Goal: Task Accomplishment & Management: Manage account settings

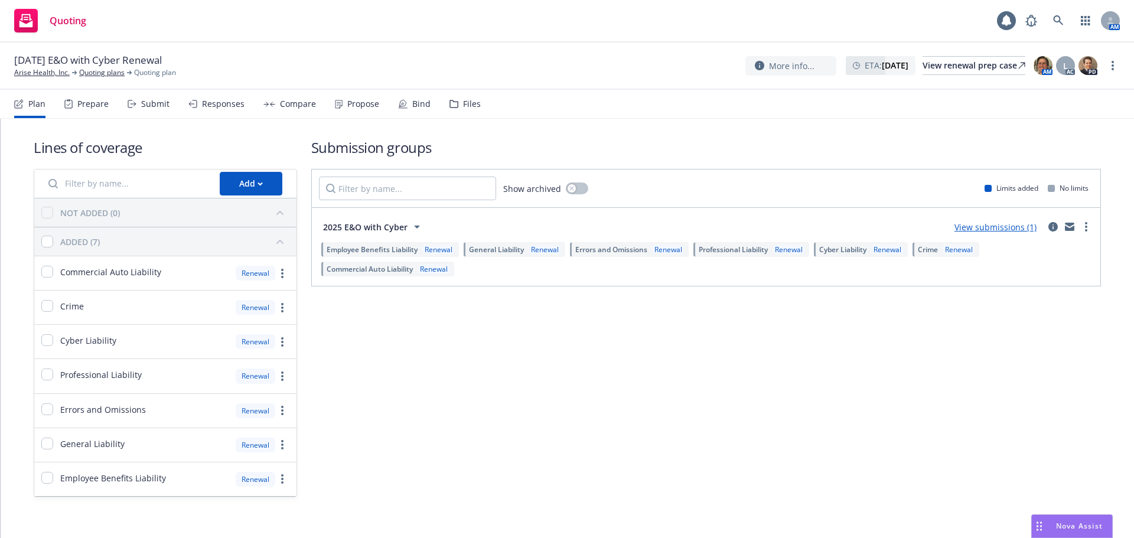
click at [366, 102] on div "Propose" at bounding box center [363, 103] width 32 height 9
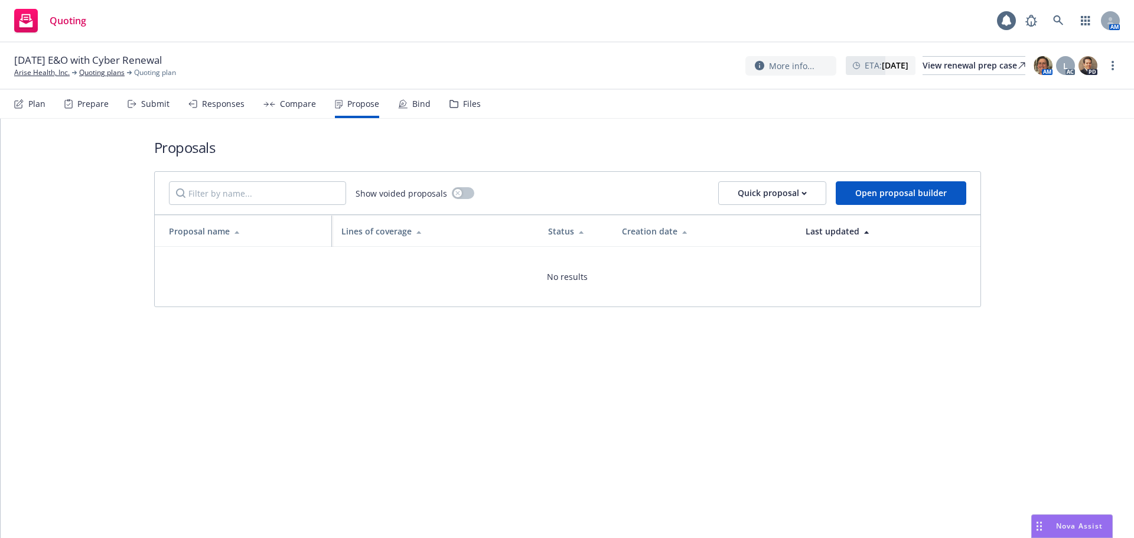
click at [413, 100] on div "Bind" at bounding box center [421, 103] width 18 height 9
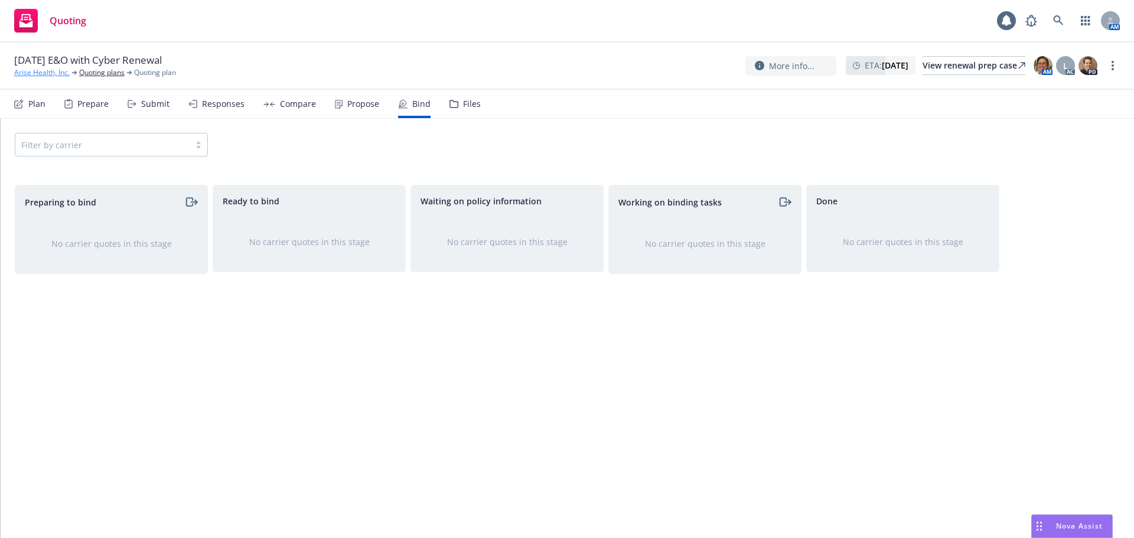
click at [37, 70] on link "Arise Health, Inc." at bounding box center [42, 72] width 56 height 11
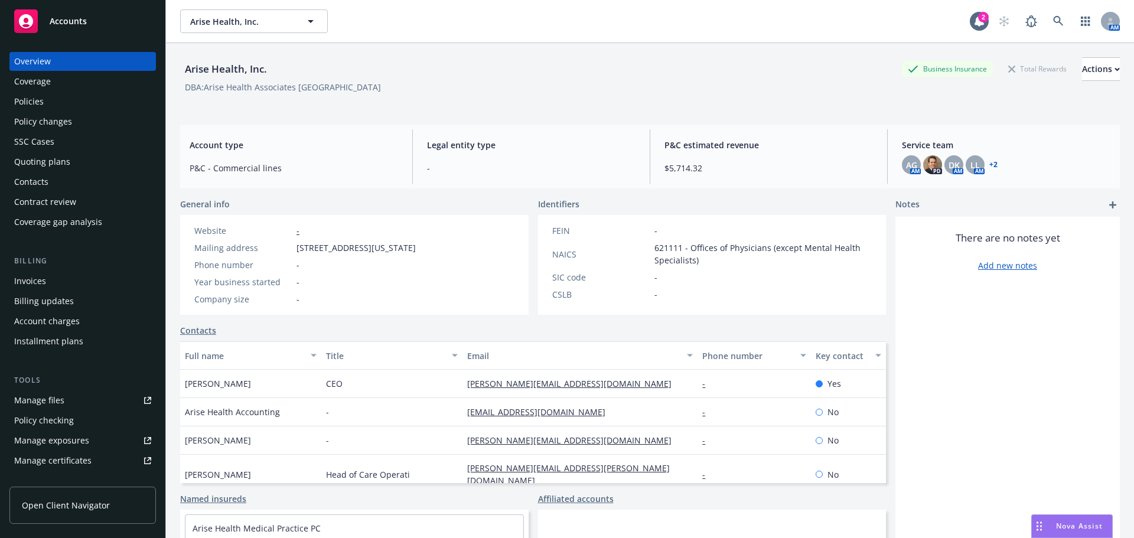
click at [30, 102] on div "Policies" at bounding box center [29, 101] width 30 height 19
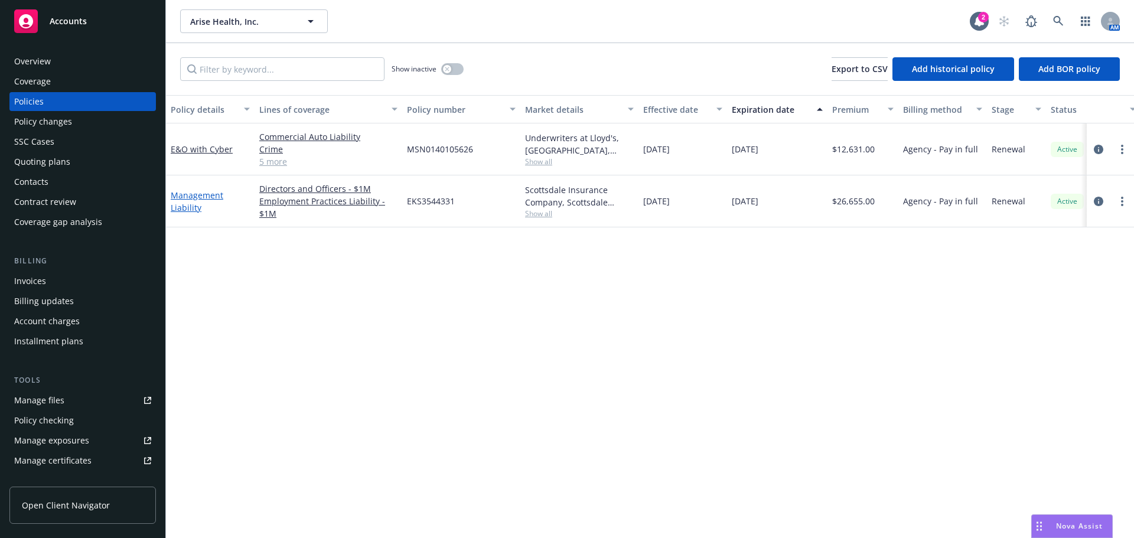
click at [178, 207] on link "Management Liability" at bounding box center [197, 202] width 53 height 24
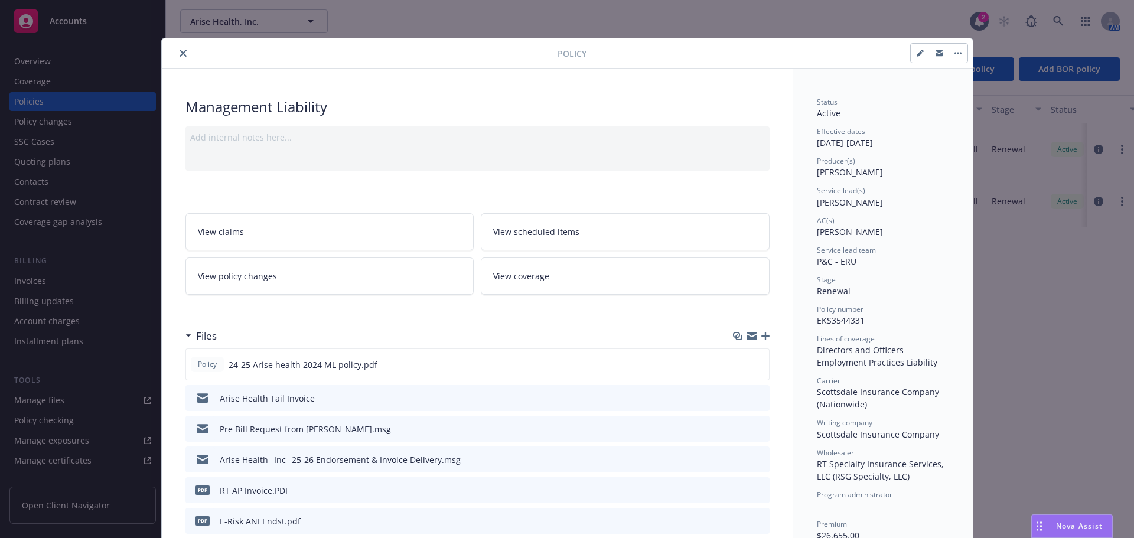
click at [180, 50] on icon "close" at bounding box center [183, 53] width 7 height 7
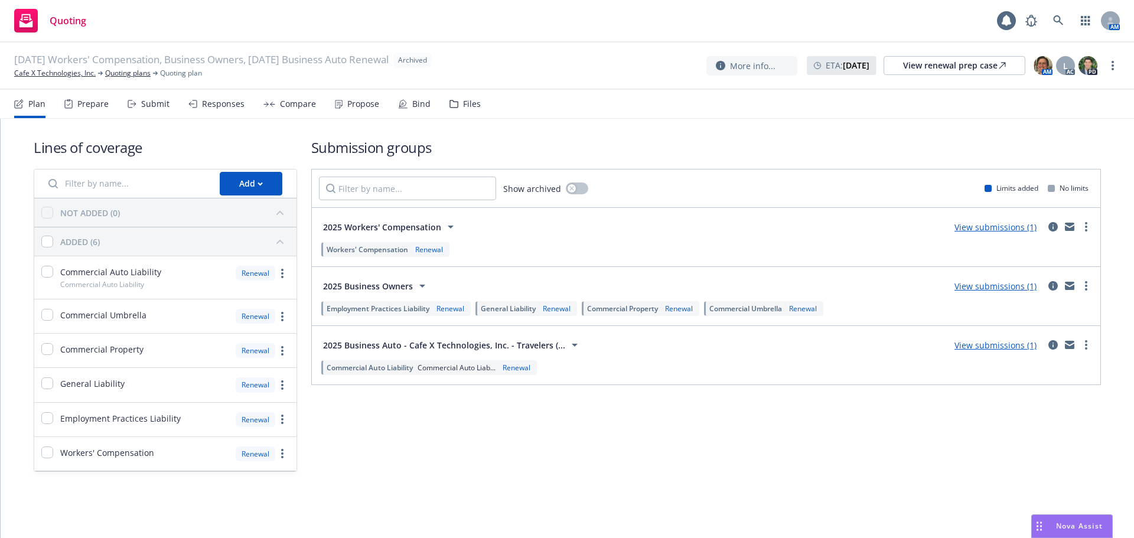
click at [1018, 286] on link "View submissions (1)" at bounding box center [995, 286] width 82 height 11
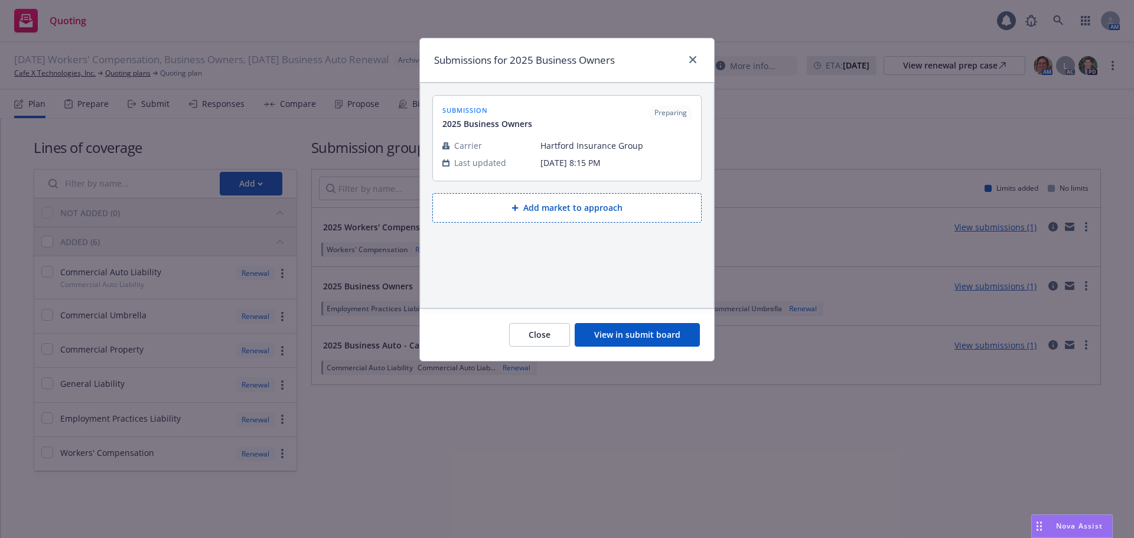
click at [623, 329] on button "View in submit board" at bounding box center [637, 335] width 125 height 24
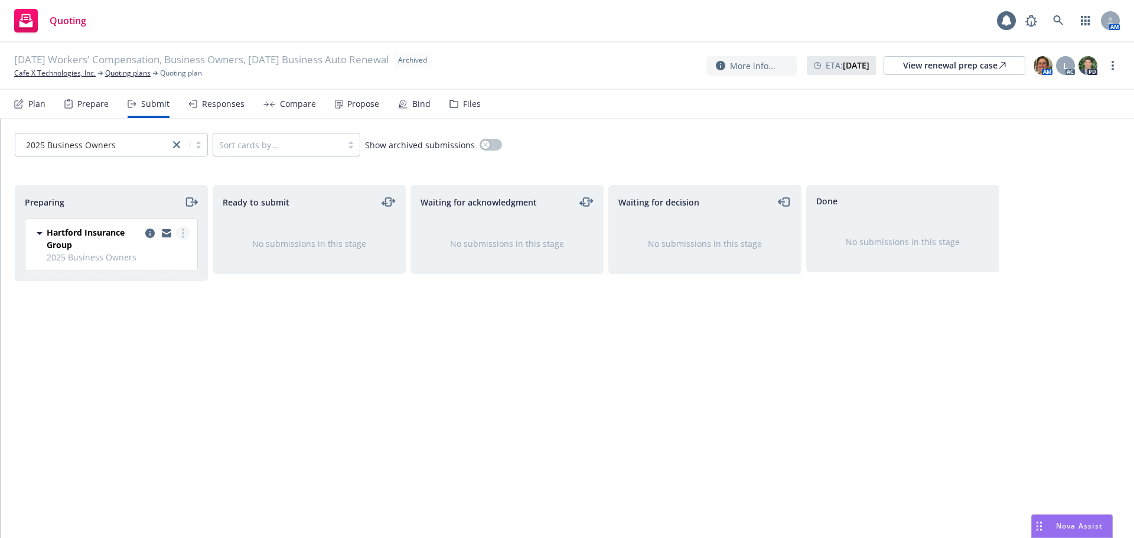
click at [184, 234] on icon "more" at bounding box center [183, 233] width 2 height 9
click at [138, 334] on link "Add accepted decision" at bounding box center [130, 329] width 118 height 24
click at [1111, 67] on link "more" at bounding box center [1113, 65] width 14 height 14
click at [1081, 137] on link "Unarchive quoting plan" at bounding box center [1053, 137] width 131 height 24
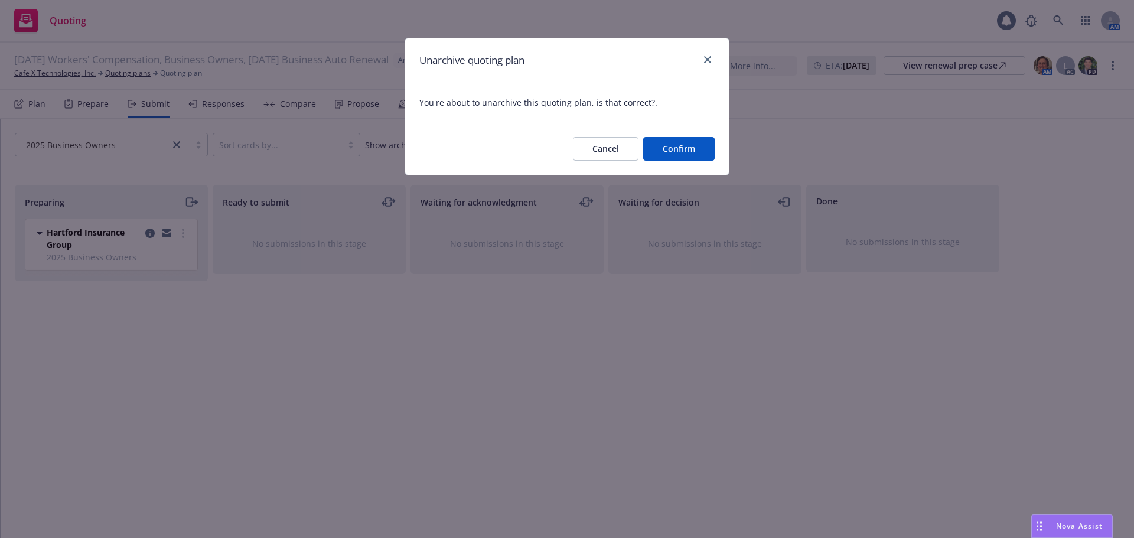
click at [679, 146] on button "Confirm" at bounding box center [678, 149] width 71 height 24
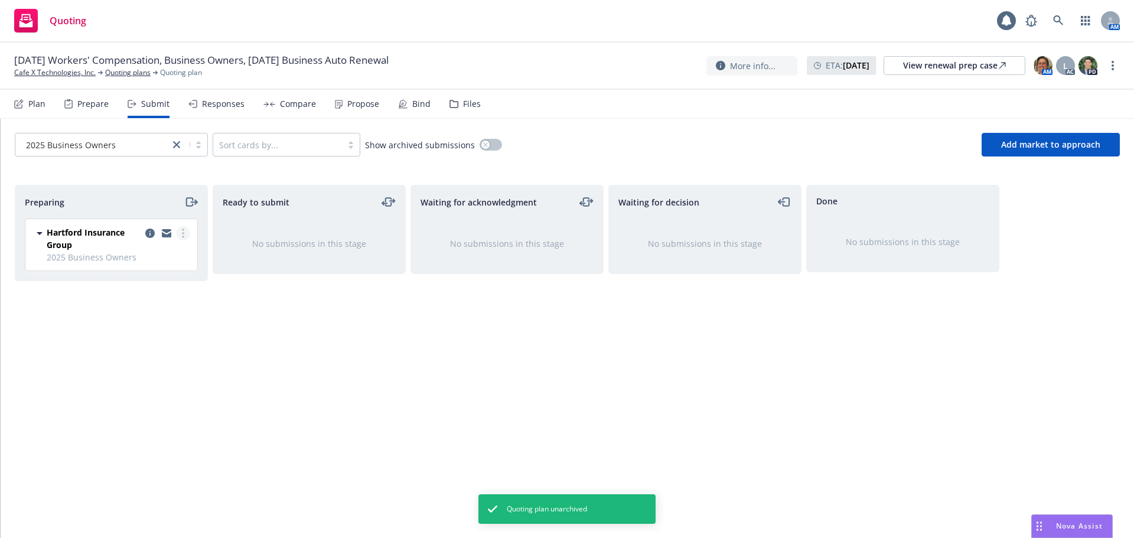
click at [184, 234] on link "more" at bounding box center [183, 233] width 14 height 14
click at [148, 330] on span "Add accepted decision" at bounding box center [130, 327] width 118 height 11
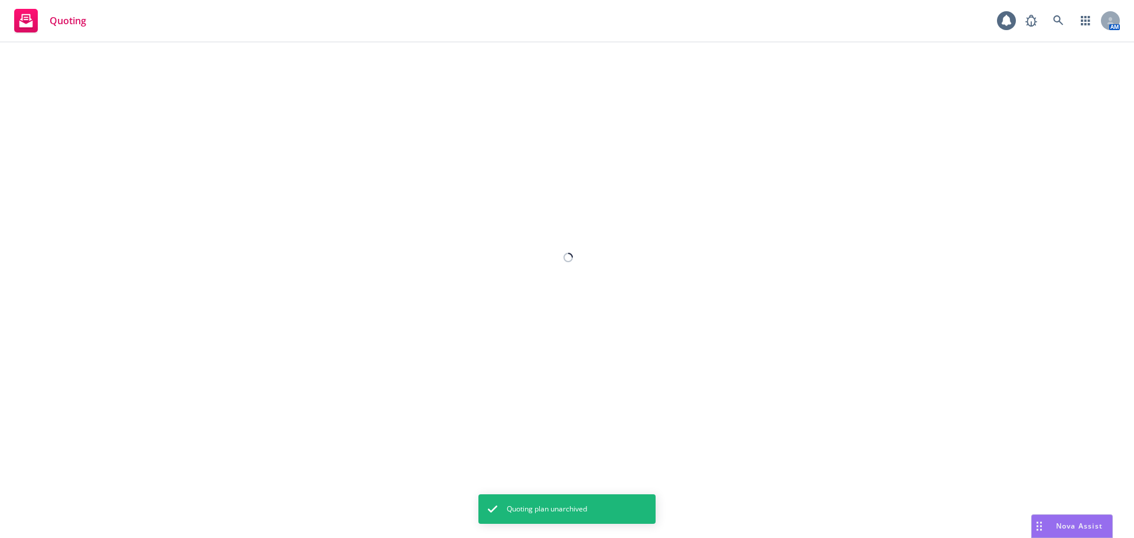
select select "12"
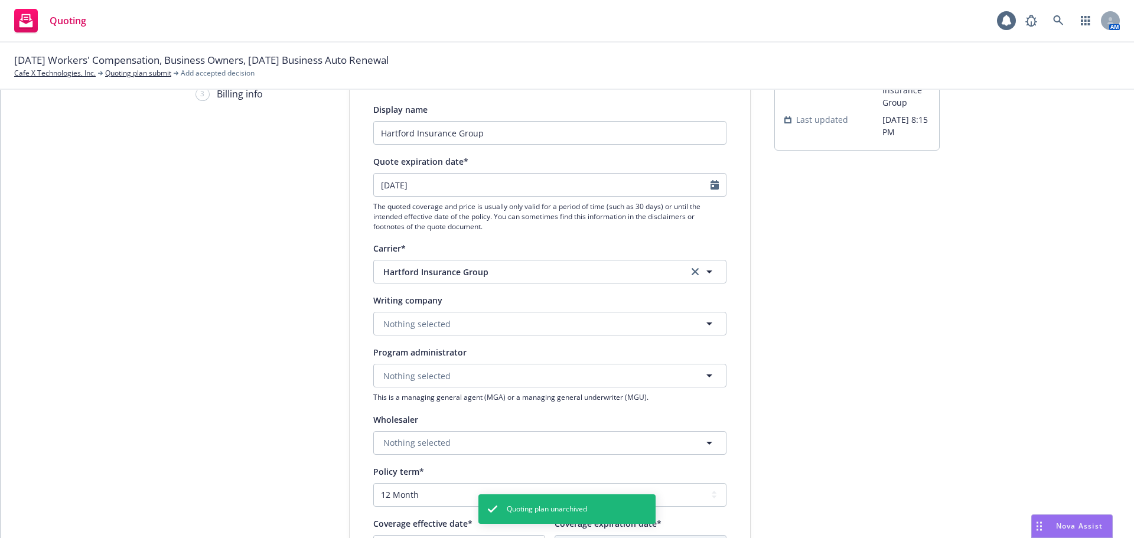
scroll to position [59, 0]
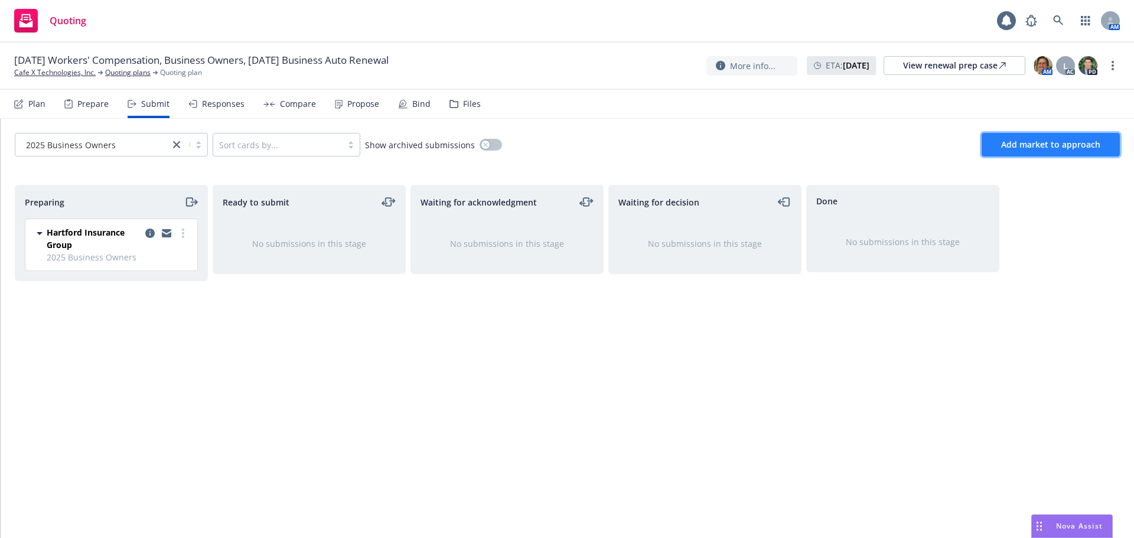
click at [1036, 152] on button "Add market to approach" at bounding box center [1051, 145] width 138 height 24
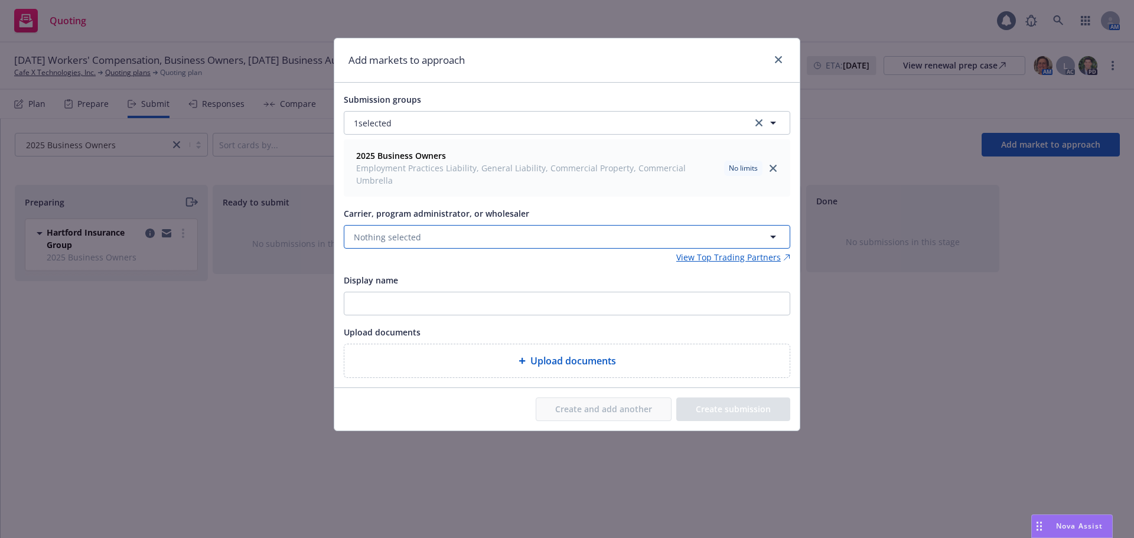
click at [458, 225] on button "Nothing selected" at bounding box center [567, 237] width 446 height 24
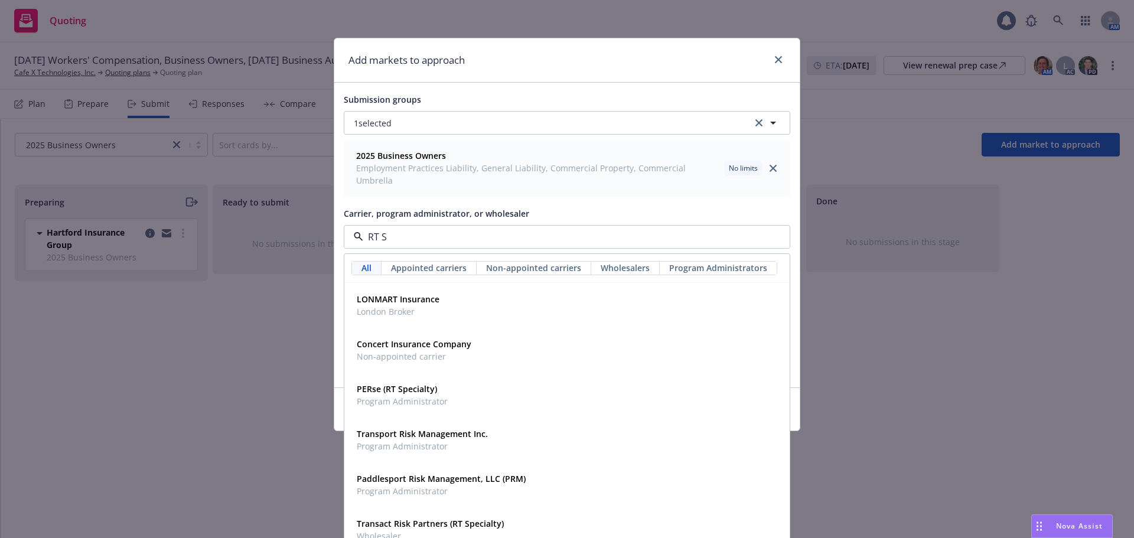
type input "RT Sp"
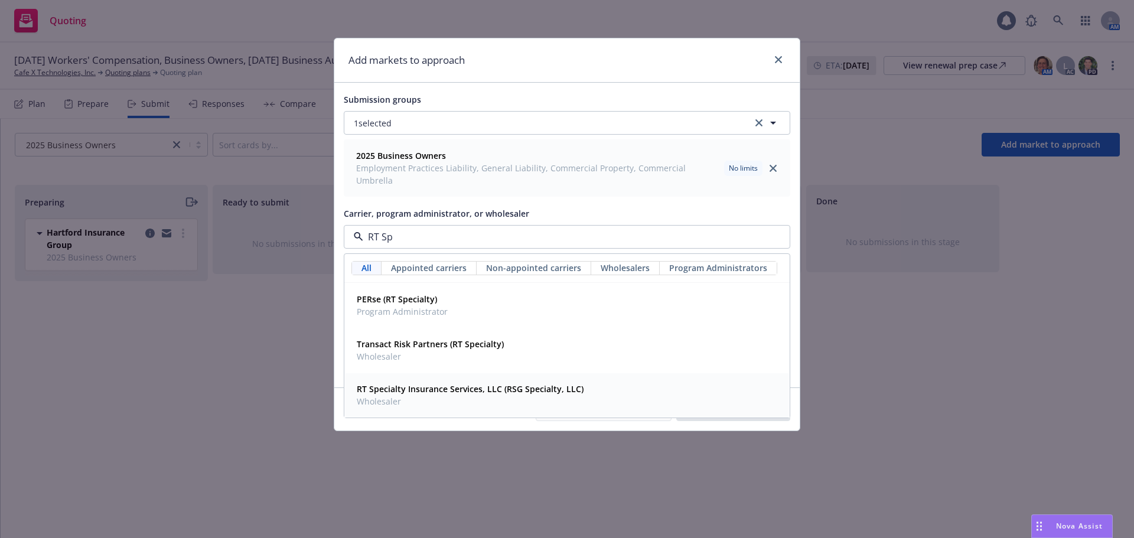
click at [503, 395] on span "Wholesaler" at bounding box center [470, 401] width 227 height 12
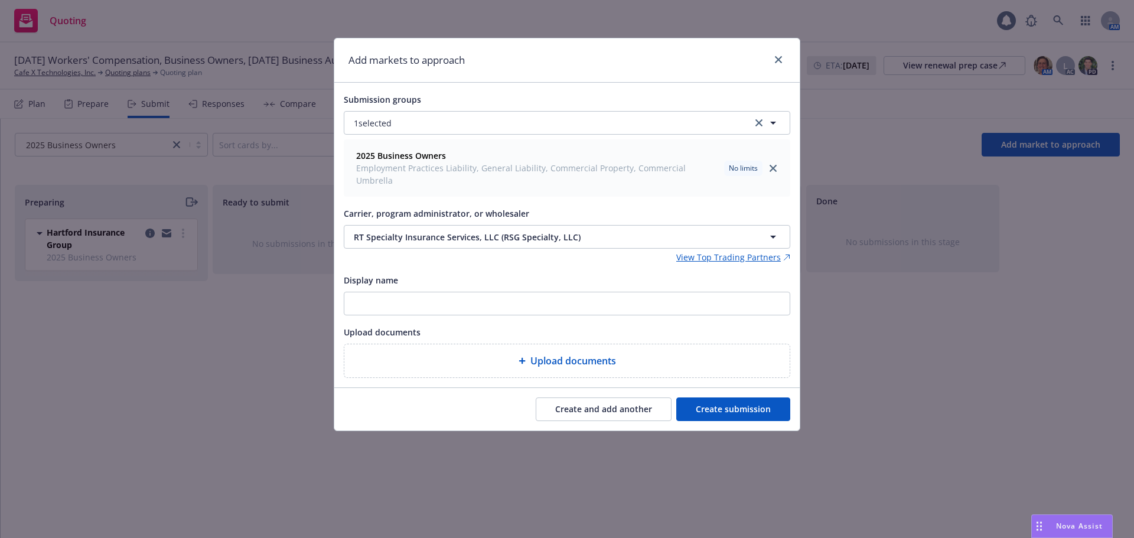
click at [726, 400] on button "Create submission" at bounding box center [733, 409] width 114 height 24
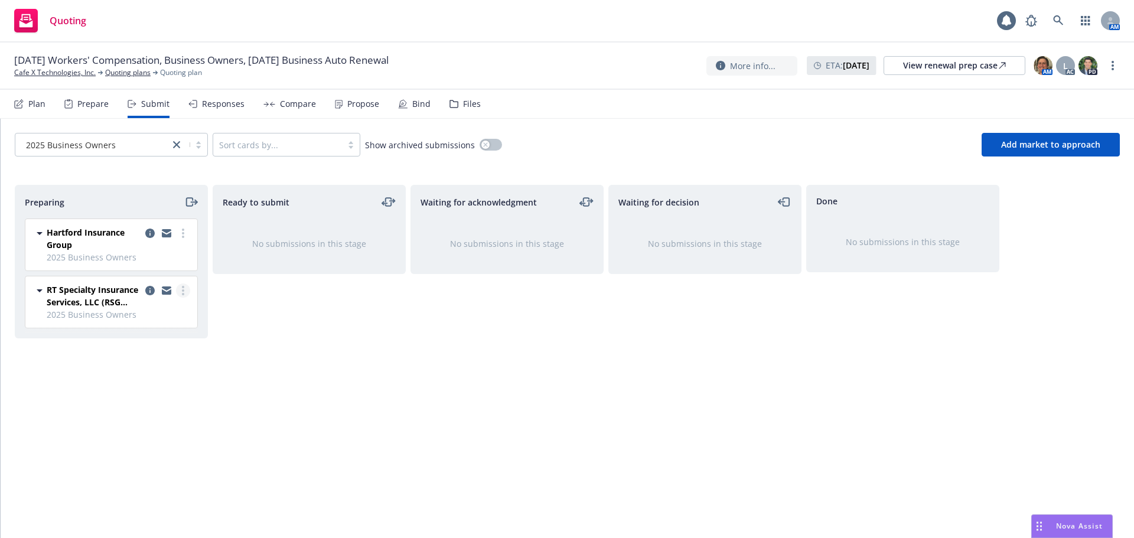
click at [184, 295] on circle "more" at bounding box center [183, 294] width 2 height 2
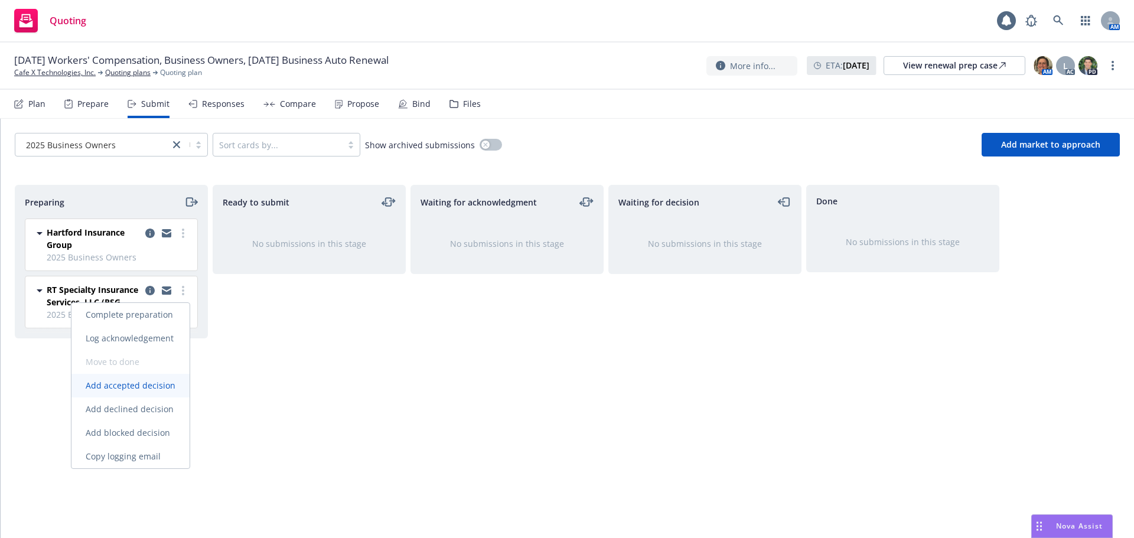
click at [148, 393] on link "Add accepted decision" at bounding box center [130, 386] width 118 height 24
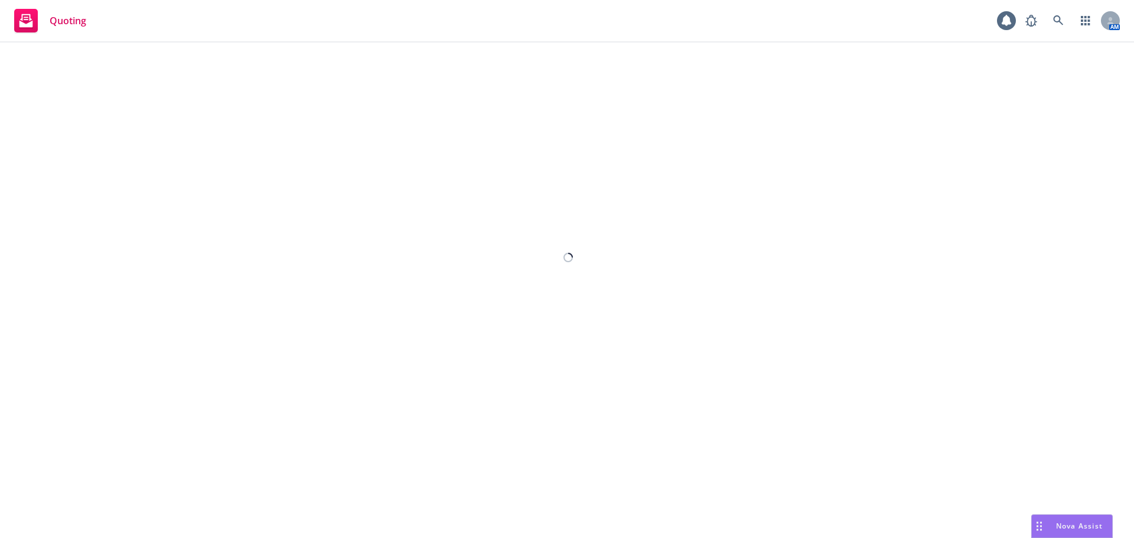
select select "12"
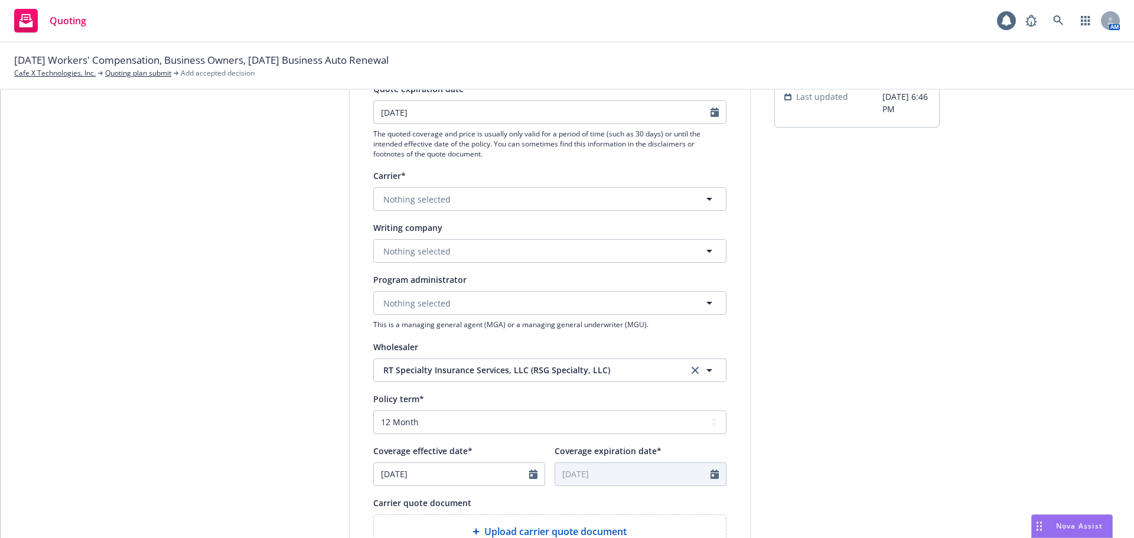
scroll to position [177, 0]
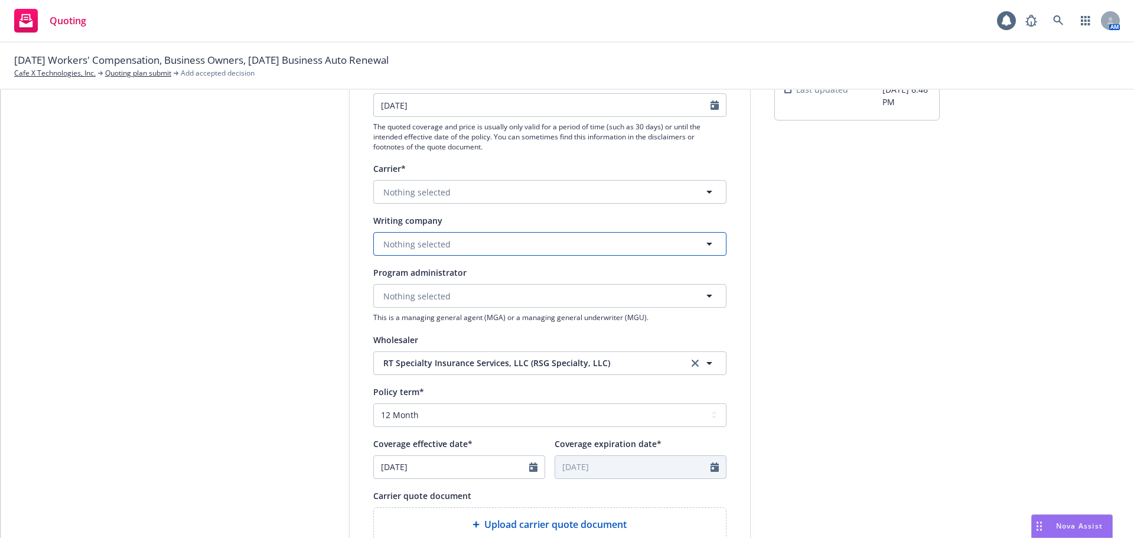
click at [439, 248] on span "Nothing selected" at bounding box center [416, 244] width 67 height 12
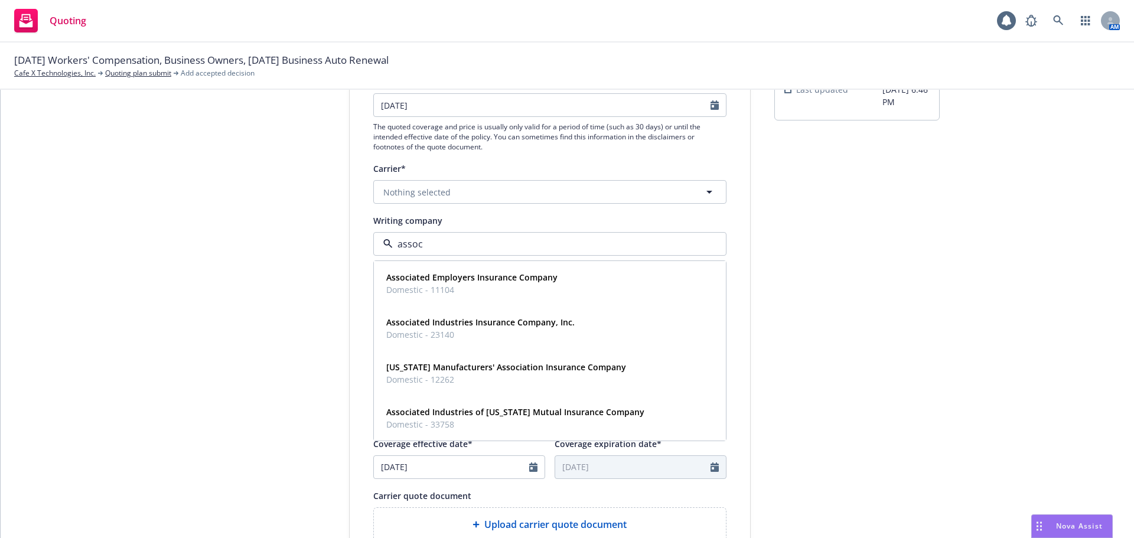
type input "associ"
click at [418, 322] on strong "Associated Industries Insurance Company, Inc." at bounding box center [480, 322] width 188 height 11
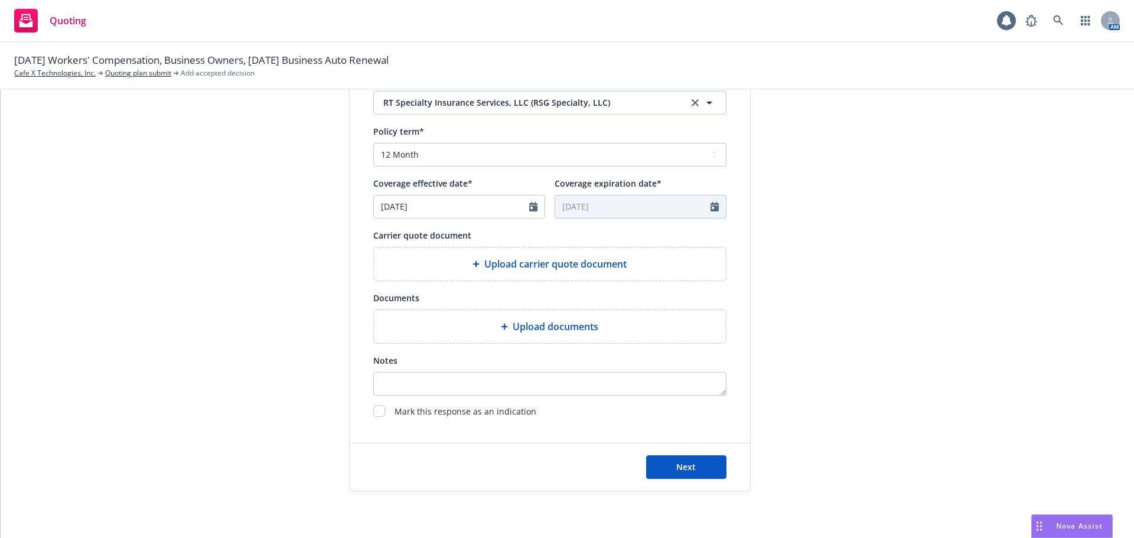
scroll to position [438, 0]
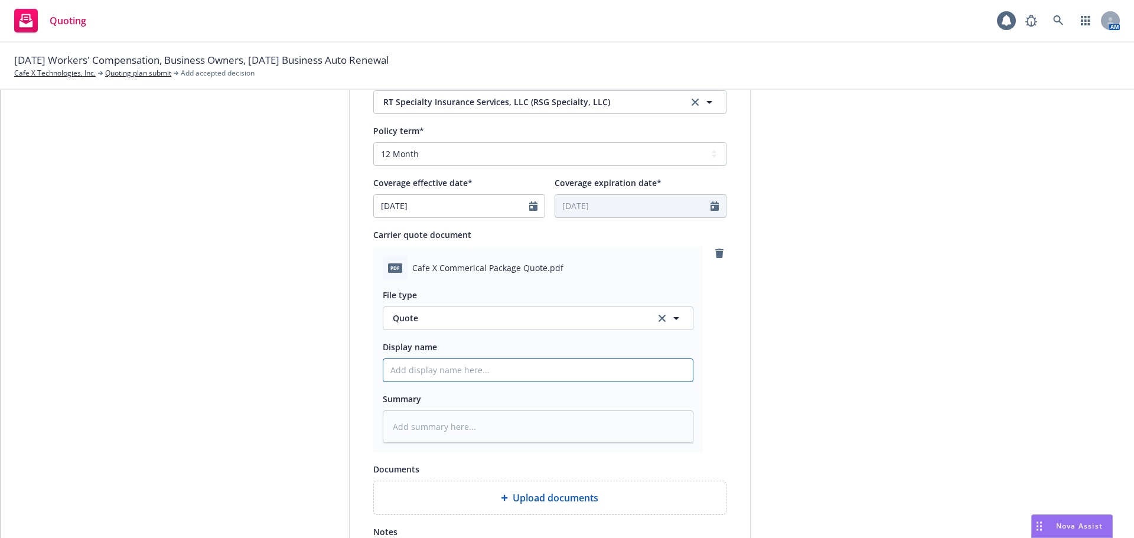
click at [451, 369] on input "Display name" at bounding box center [537, 370] width 309 height 22
type textarea "x"
type input "2"
type textarea "x"
type input "25"
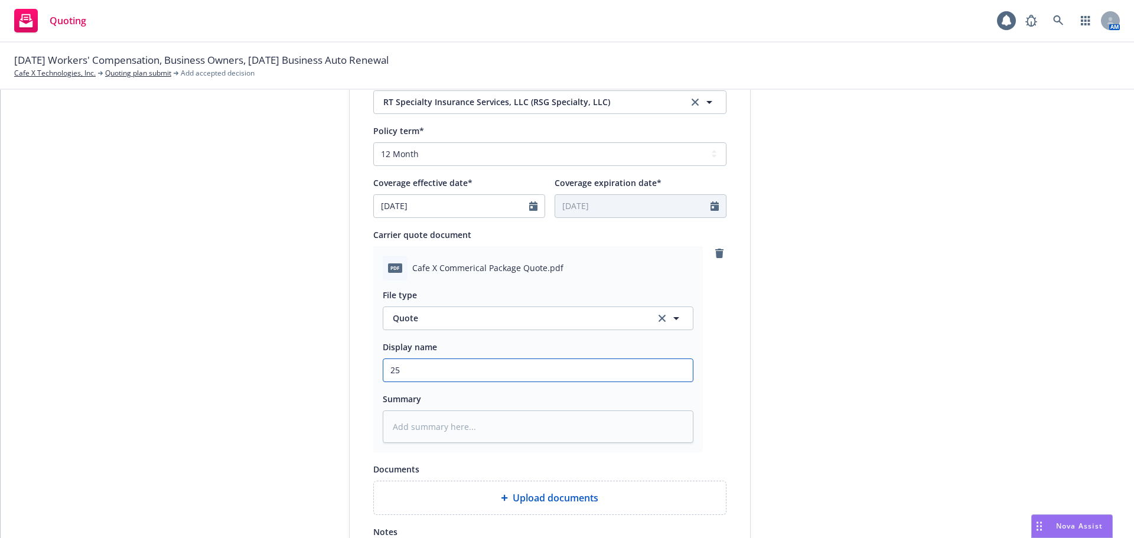
type textarea "x"
type input "25-"
type textarea "x"
type input "25-2"
type textarea "x"
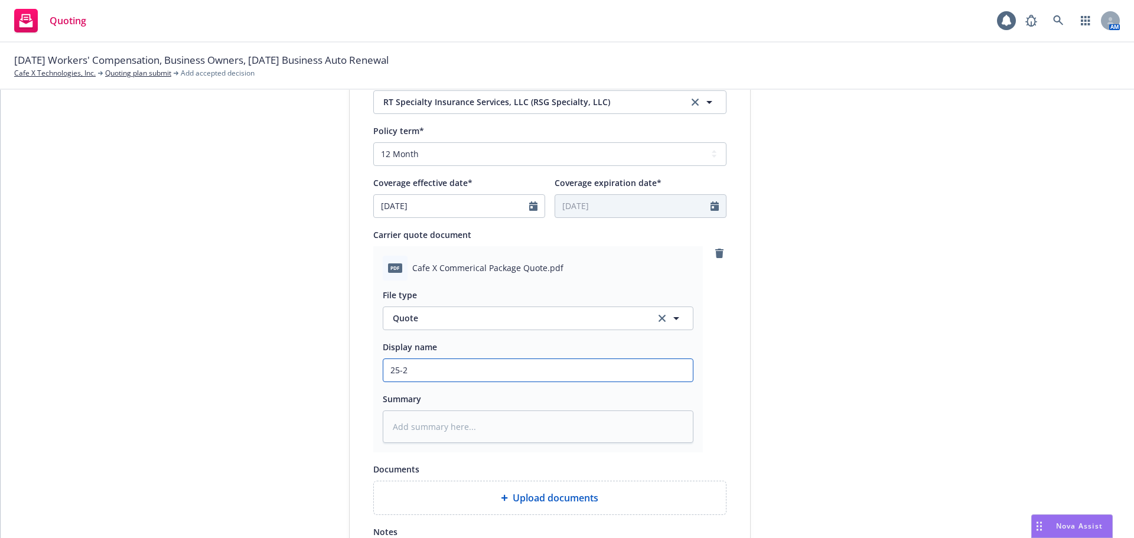
type input "25-26"
type textarea "x"
type input "25-26"
type textarea "x"
type input "25-26 C"
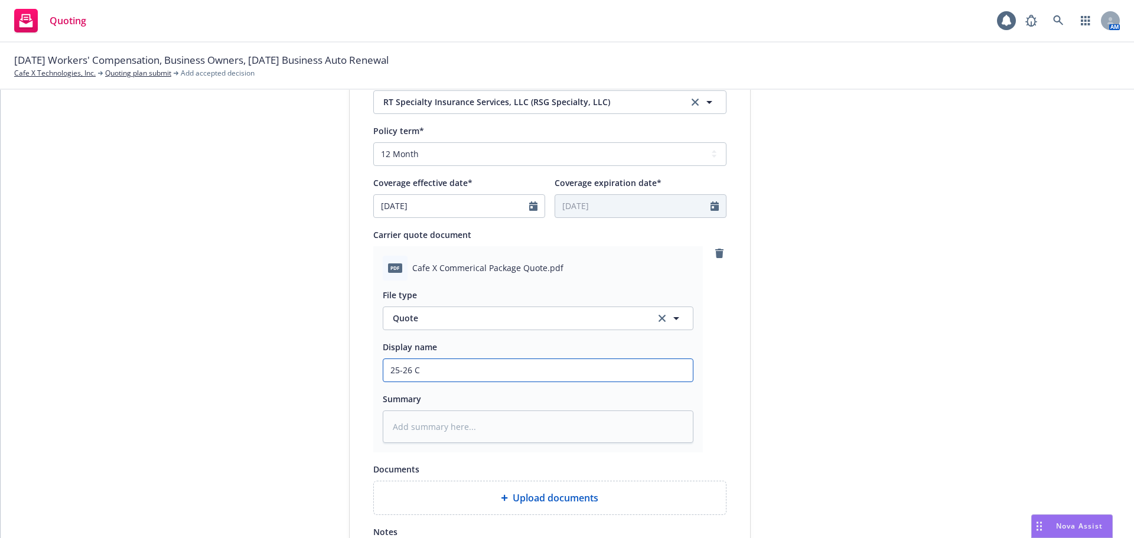
type textarea "x"
type input "25-26 Co"
type textarea "x"
type input "25-26 Com"
type textarea "x"
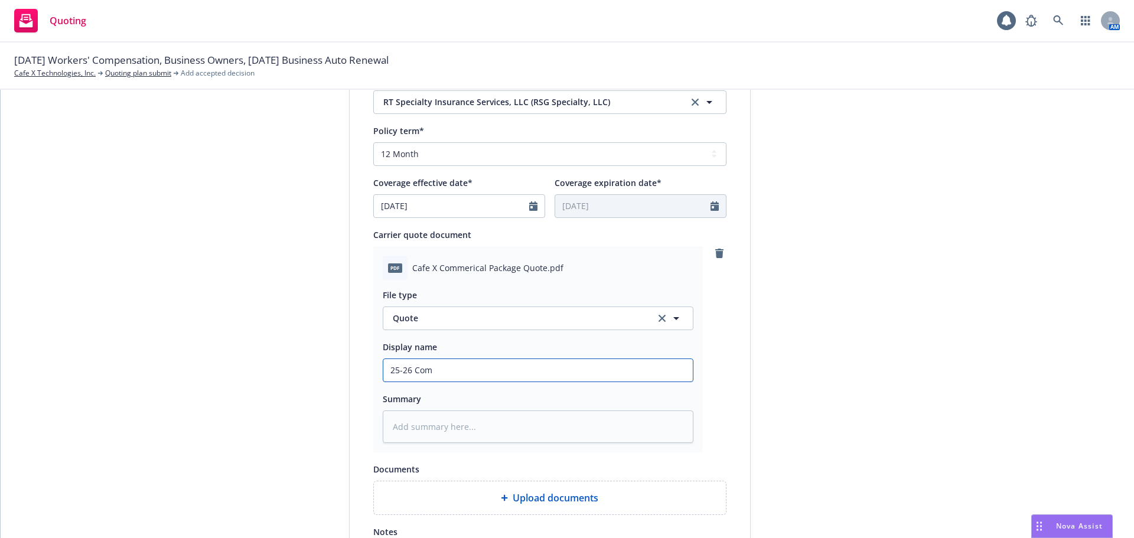
type input "25-26 Comm"
type textarea "x"
type input "25-26 Comme"
type textarea "x"
type input "25-26 Commer"
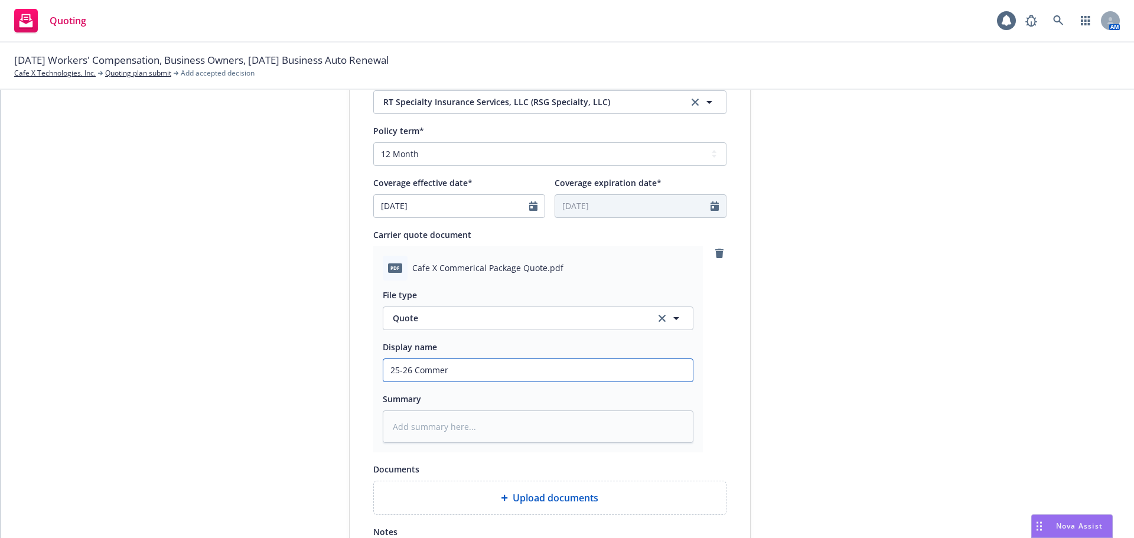
type textarea "x"
type input "25-26 Commerc"
type textarea "x"
type input "25-26 Commerci"
type textarea "x"
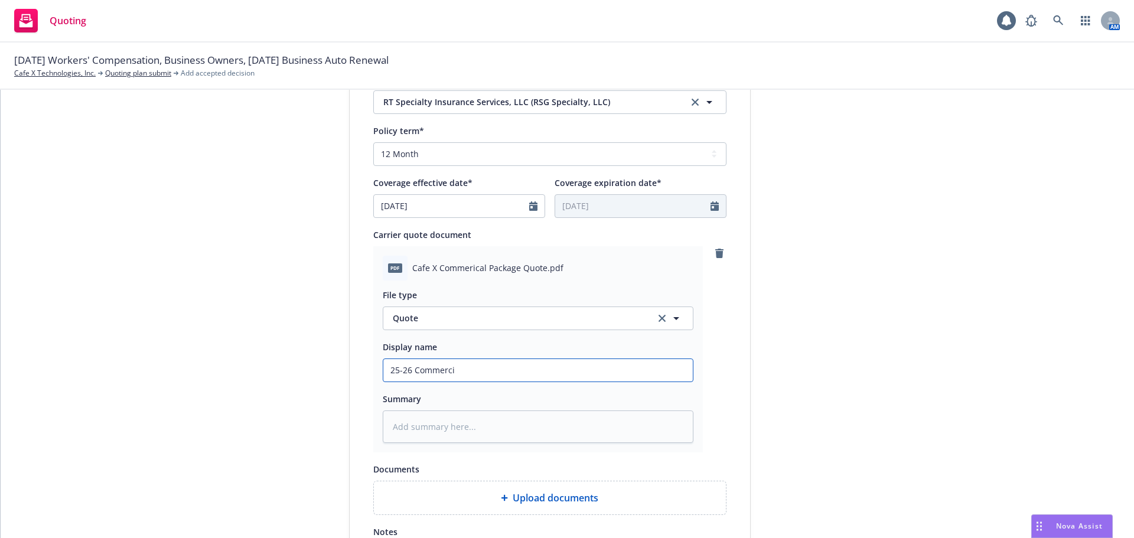
type input "25-26 Commercia"
type textarea "x"
type input "25-26 Commercial"
type textarea "x"
type input "25-26 Commercial"
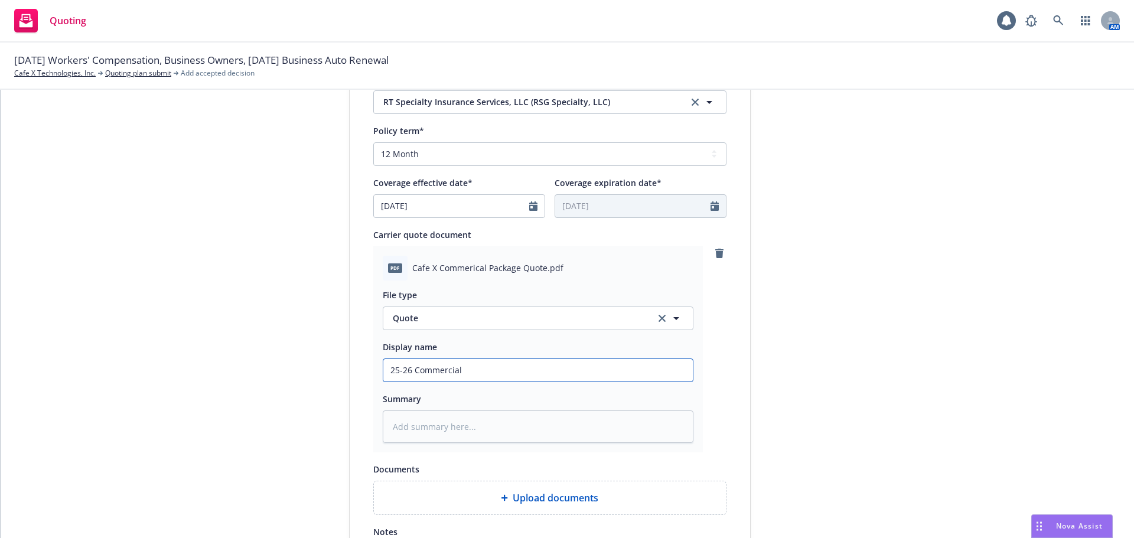
type textarea "x"
type input "25-26 Commercial P"
type textarea "x"
type input "25-26 Commercial Pa"
type textarea "x"
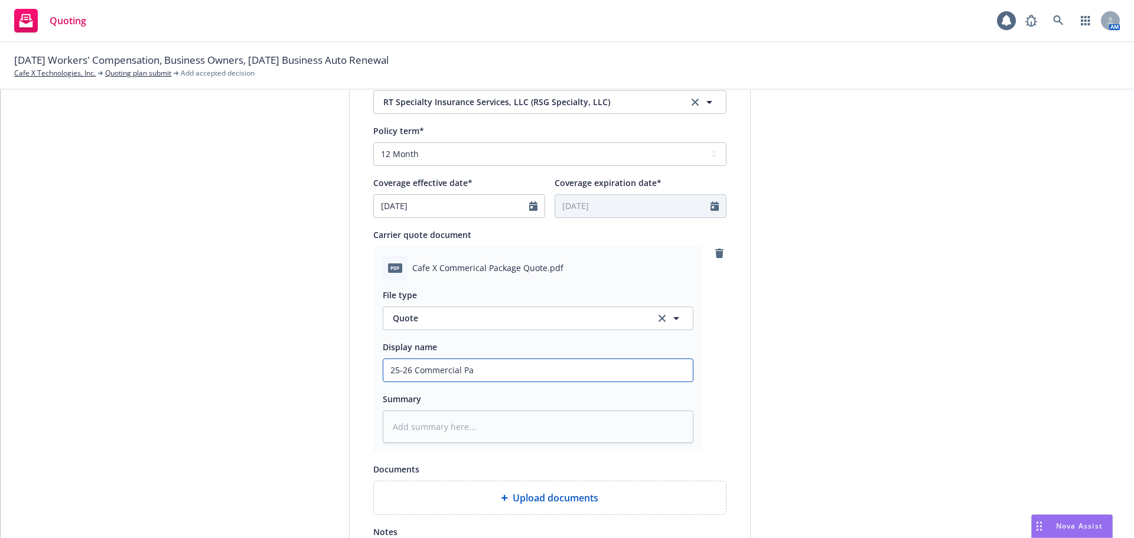
type input "25-26 Commercial Pac"
type textarea "x"
type input "25-26 Commercial Pack"
type textarea "x"
type input "25-26 Commercial Packa"
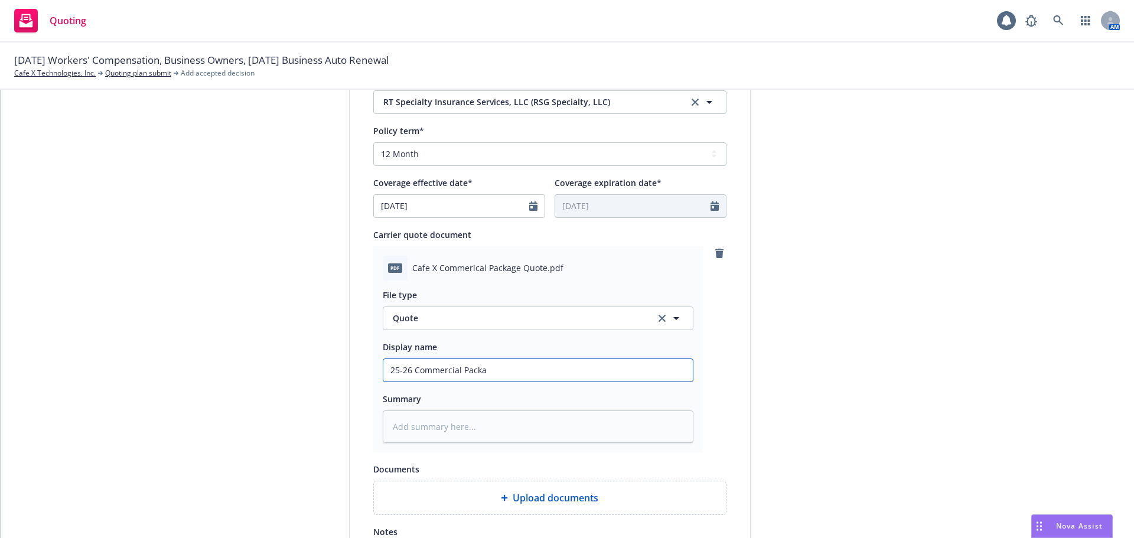
type textarea "x"
type input "25-26 Commercial Packag"
type textarea "x"
type input "25-26 Commercial Package"
type textarea "x"
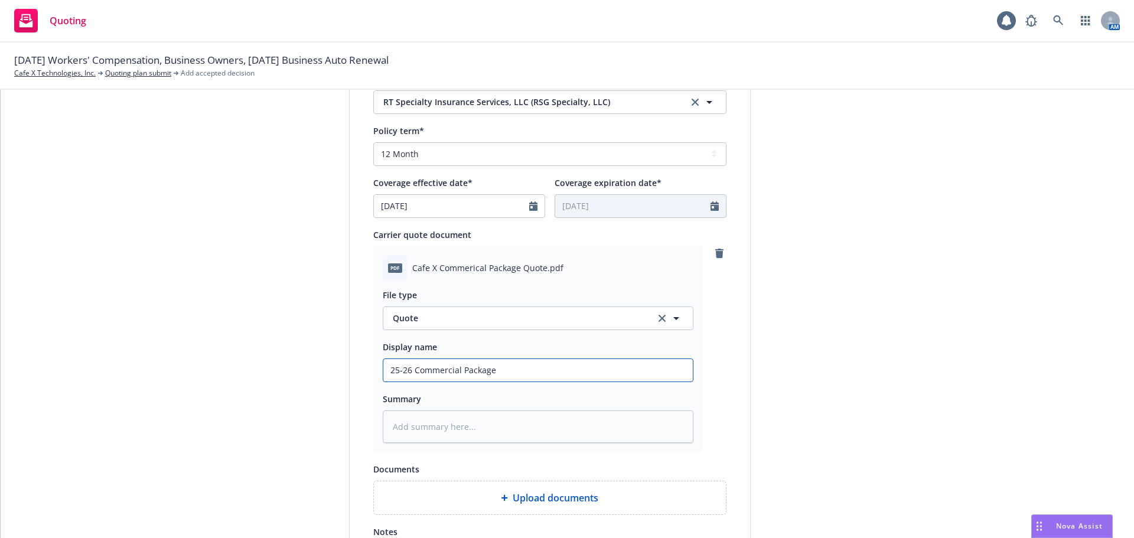
type input "25-26 Commercial Package"
type textarea "x"
type input "25-26 Commercial Package Q"
type textarea "x"
type input "25-26 Commercial Package Qu"
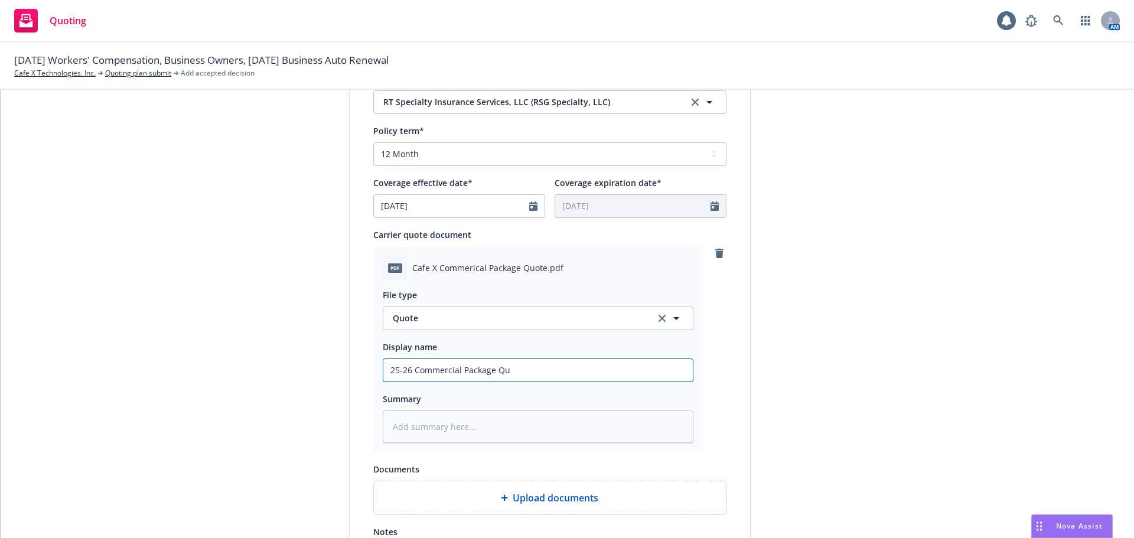
type textarea "x"
type input "25-26 Commercial Package Quo"
type textarea "x"
type input "25-26 Commercial Package Quot"
type textarea "x"
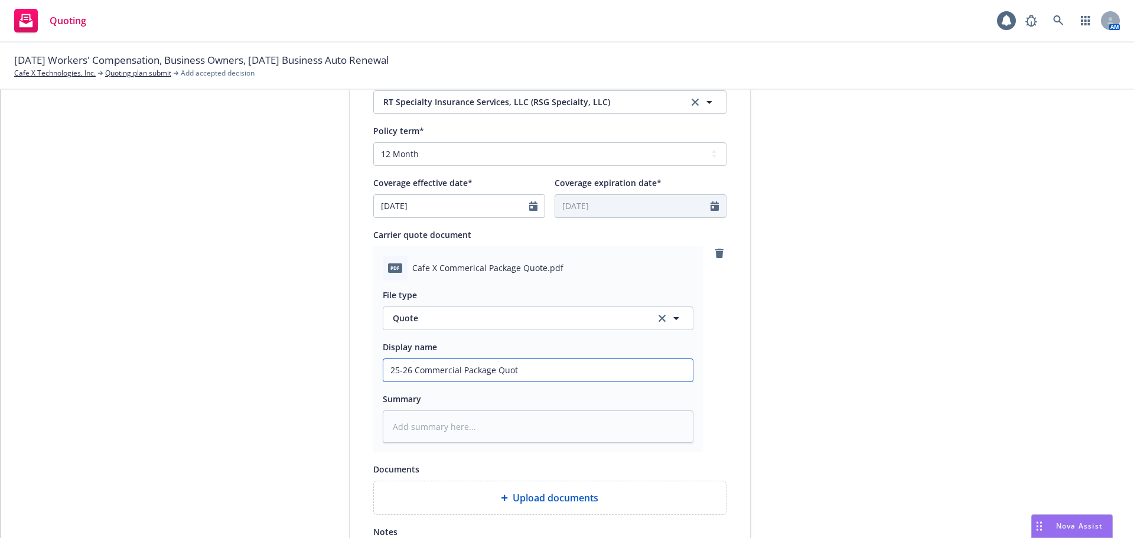
type input "25-26 Commercial Package Quote"
type textarea "x"
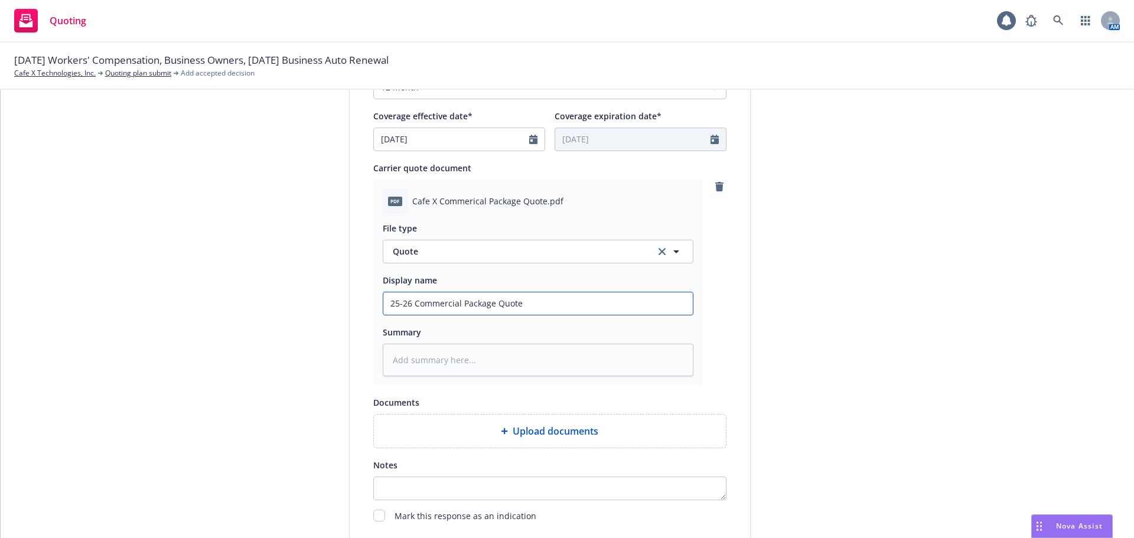
scroll to position [610, 0]
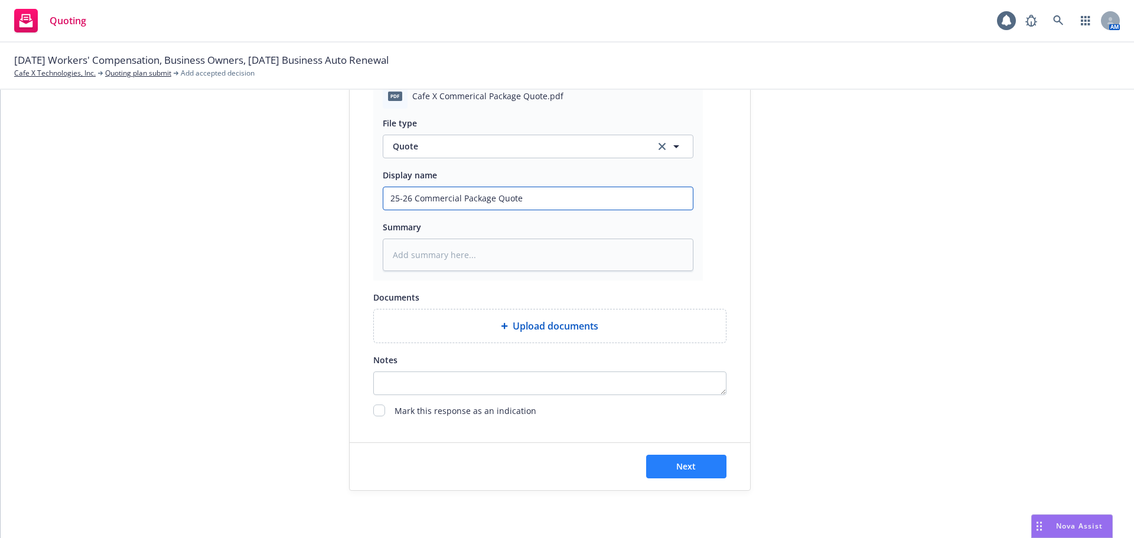
type input "25-26 Commercial Package Quote"
click at [683, 465] on span "Next" at bounding box center [685, 466] width 19 height 11
type textarea "x"
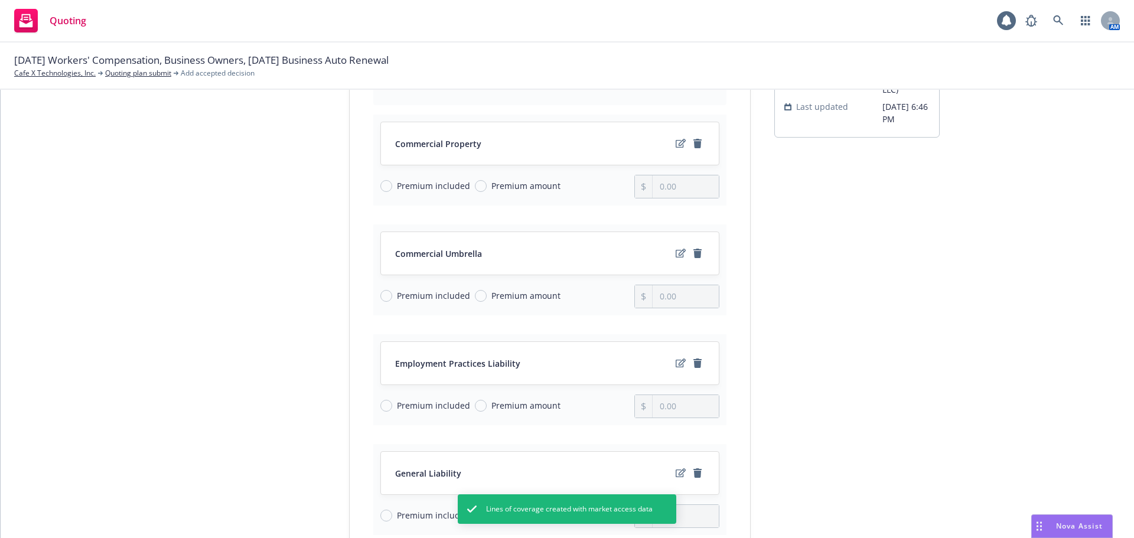
scroll to position [118, 0]
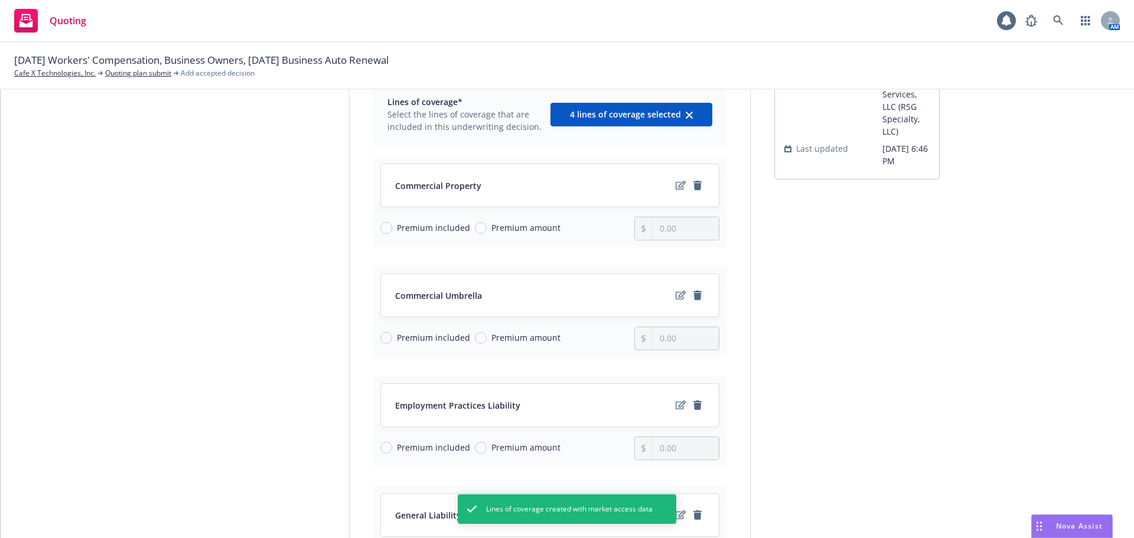
click at [693, 294] on icon "remove" at bounding box center [697, 295] width 8 height 9
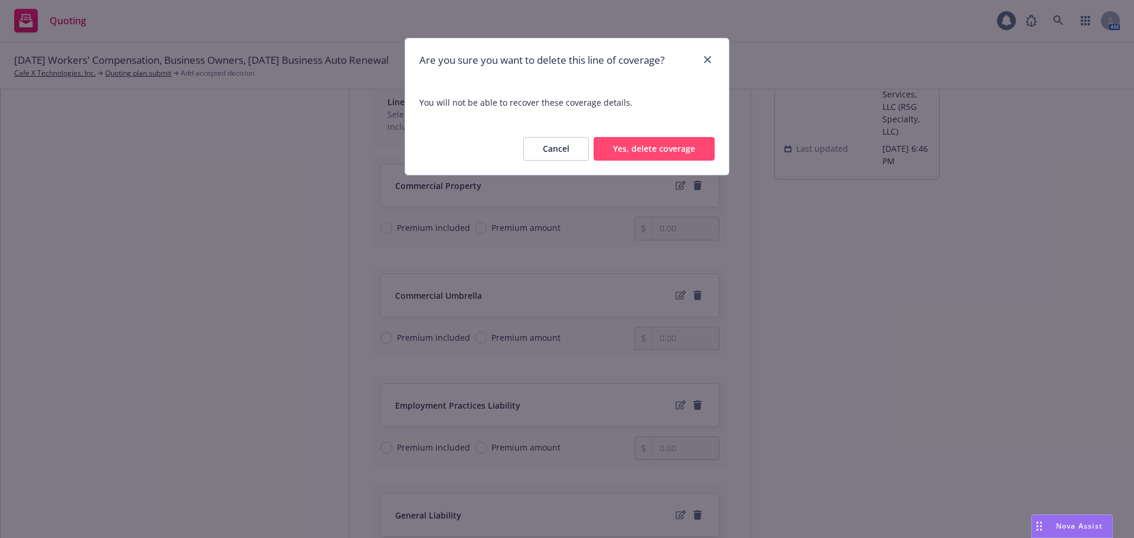
click at [641, 154] on button "Yes, delete coverage" at bounding box center [654, 149] width 121 height 24
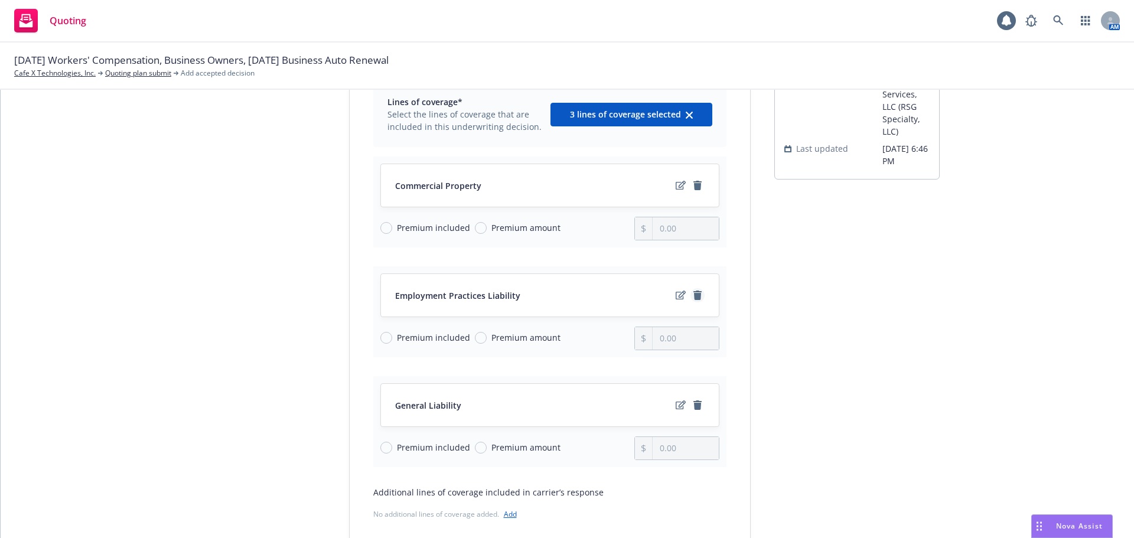
click at [693, 299] on icon "remove" at bounding box center [697, 295] width 8 height 9
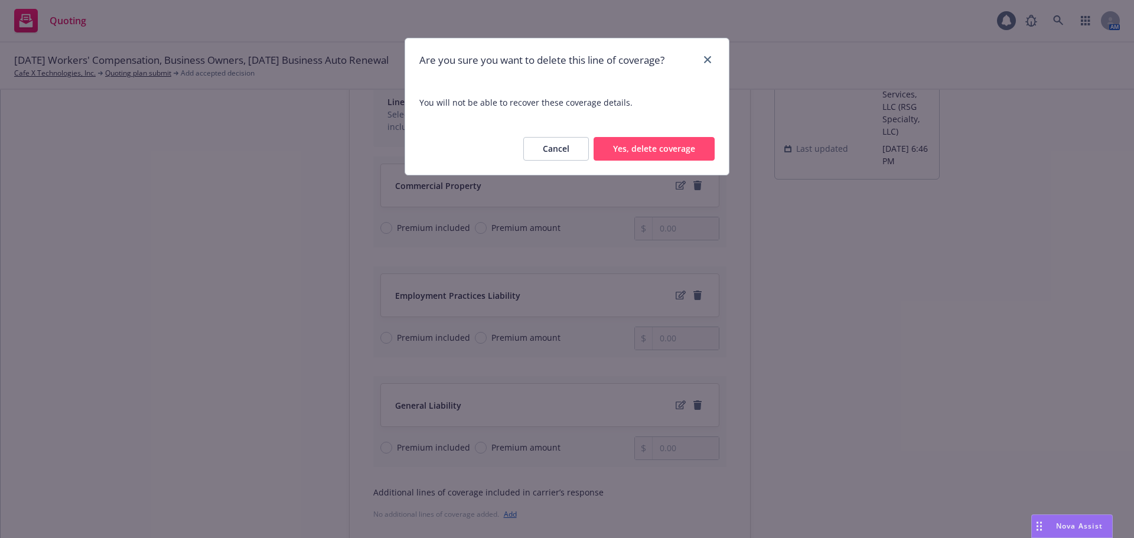
click at [610, 149] on button "Yes, delete coverage" at bounding box center [654, 149] width 121 height 24
